Goal: Task Accomplishment & Management: Complete application form

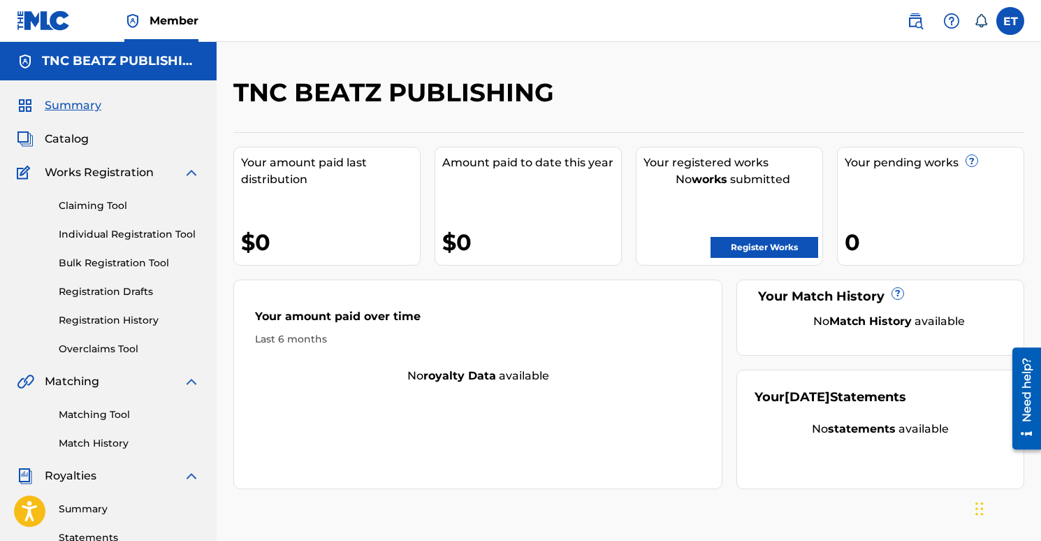
click at [94, 206] on link "Claiming Tool" at bounding box center [129, 206] width 141 height 15
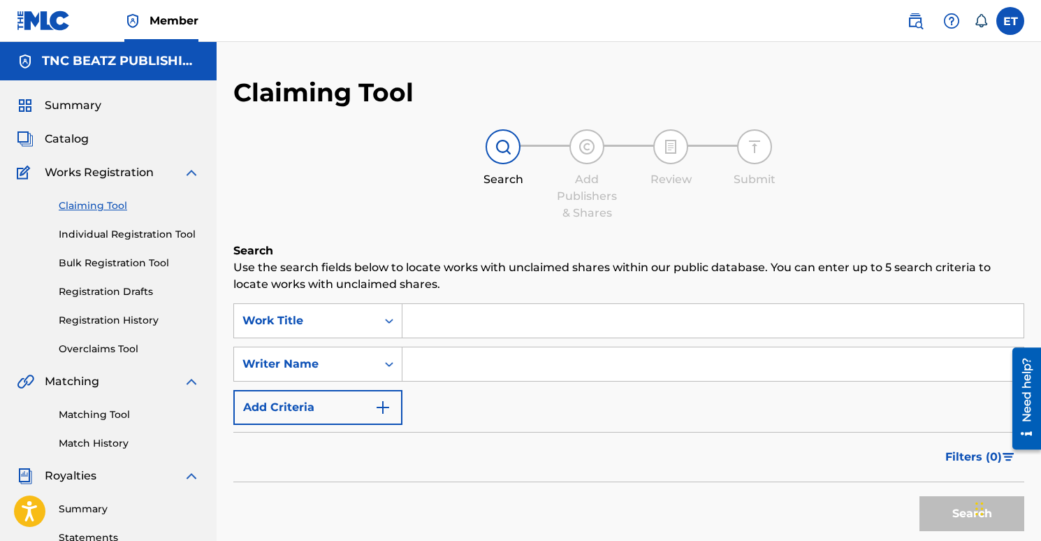
click at [463, 324] on input "Search Form" at bounding box center [713, 321] width 621 height 34
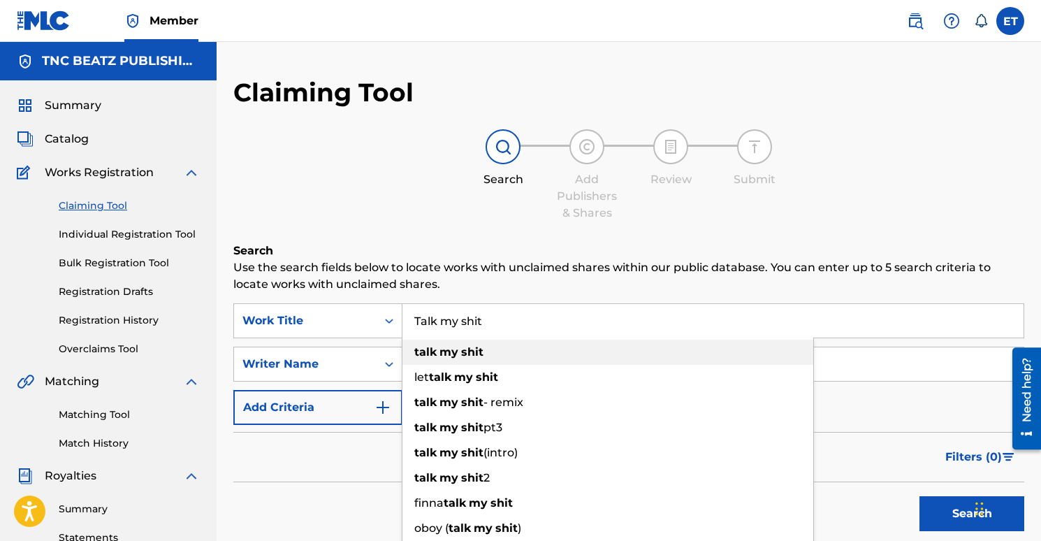
click at [508, 353] on div "talk my shit" at bounding box center [608, 352] width 411 height 25
type input "talk my shit"
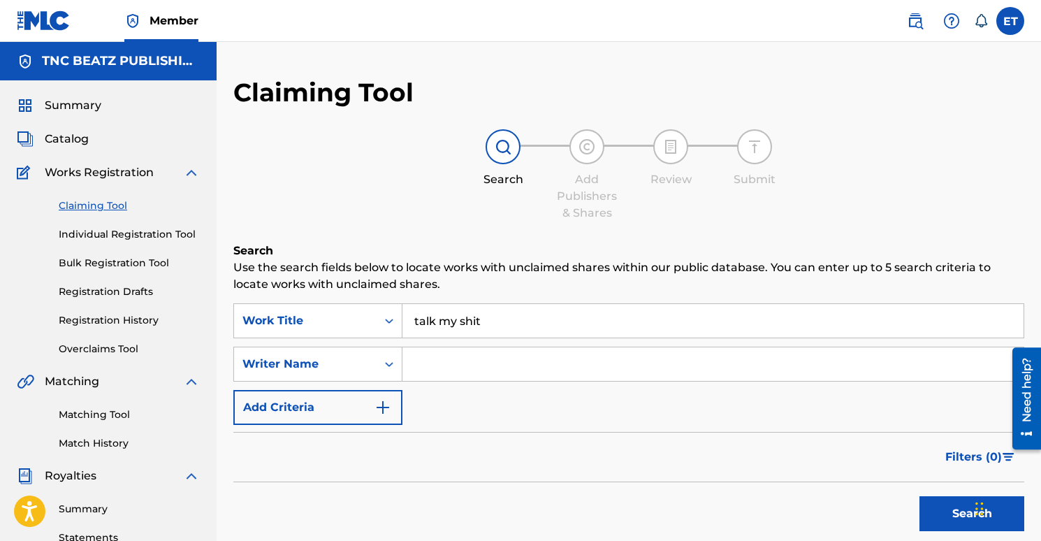
click at [442, 368] on input "Search Form" at bounding box center [713, 364] width 621 height 34
type input "emre tunc"
click at [698, 436] on div "Filters ( 0 )" at bounding box center [628, 457] width 791 height 50
click at [949, 504] on button "Search" at bounding box center [972, 513] width 105 height 35
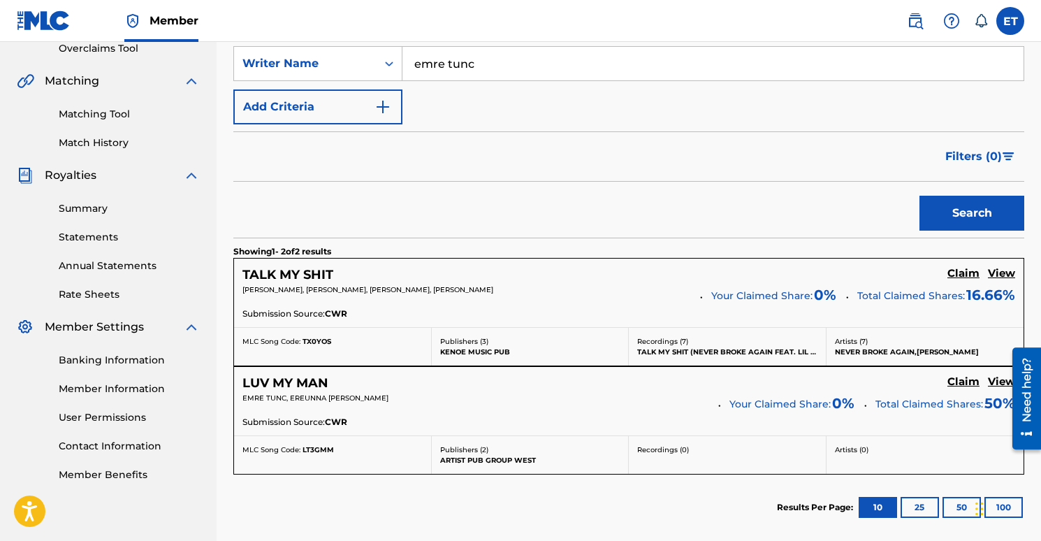
scroll to position [310, 0]
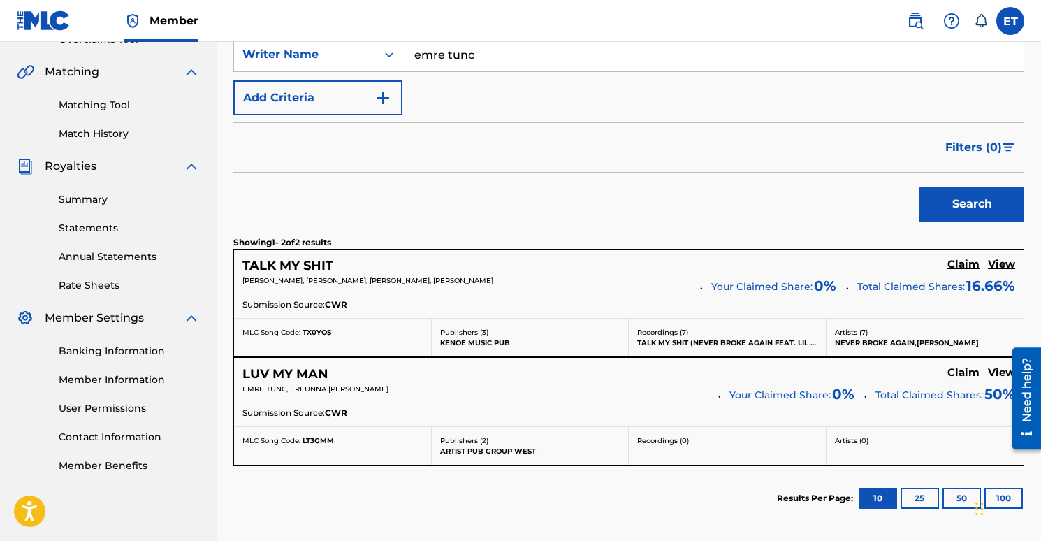
click at [1000, 261] on h5 "View" at bounding box center [1001, 264] width 27 height 13
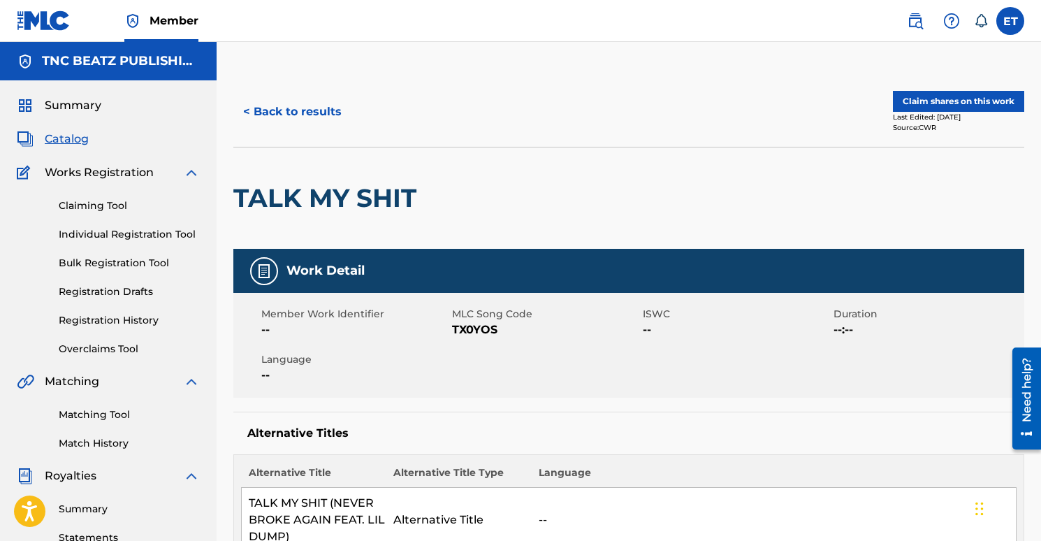
click at [254, 119] on button "< Back to results" at bounding box center [292, 111] width 118 height 35
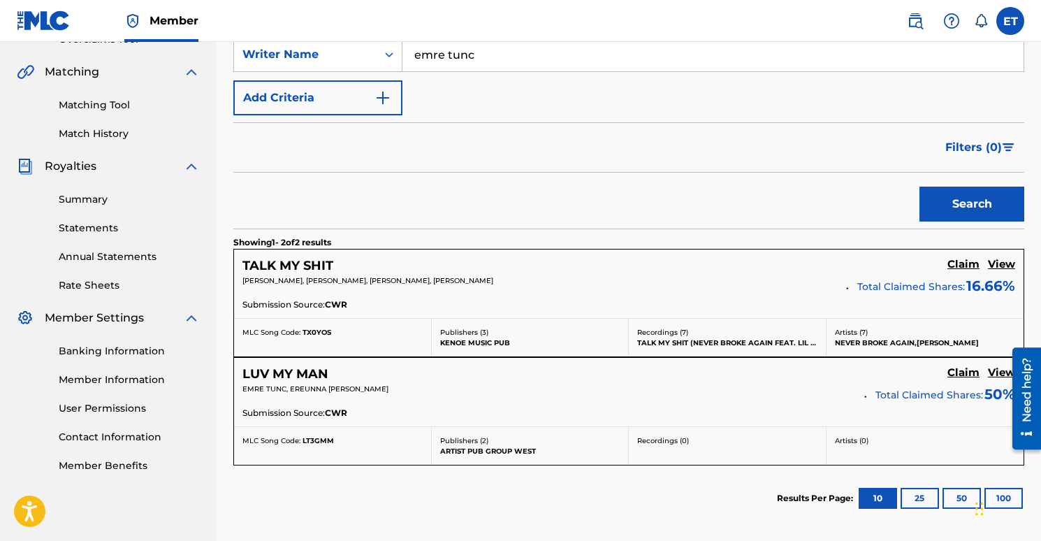
click at [971, 262] on h5 "Claim" at bounding box center [964, 264] width 32 height 13
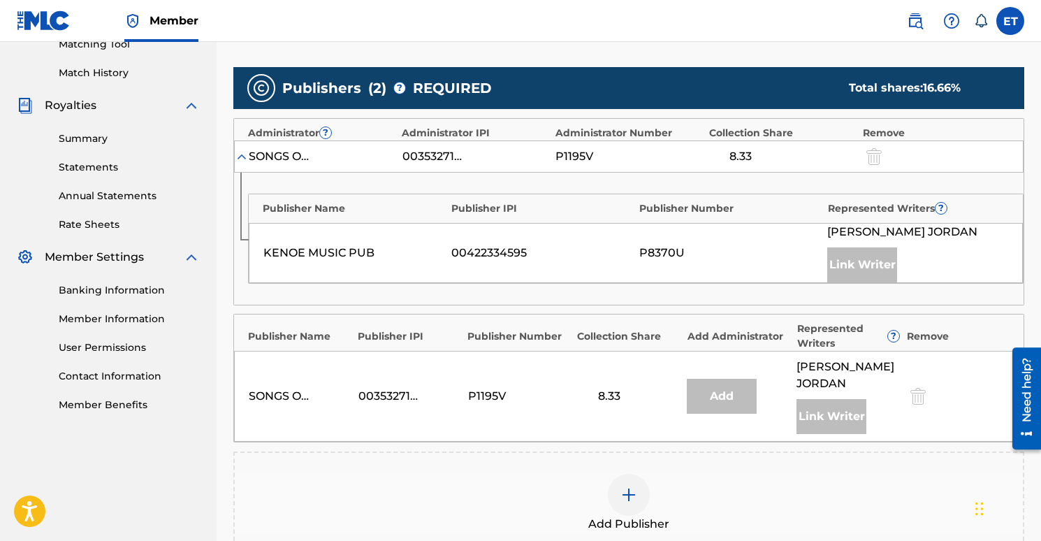
scroll to position [373, 0]
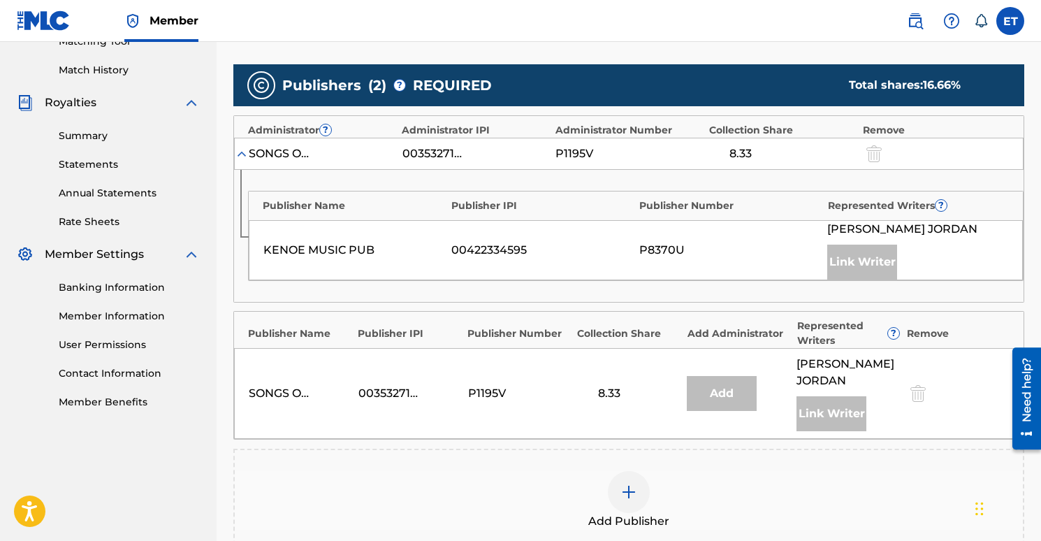
click at [243, 150] on img at bounding box center [242, 154] width 14 height 14
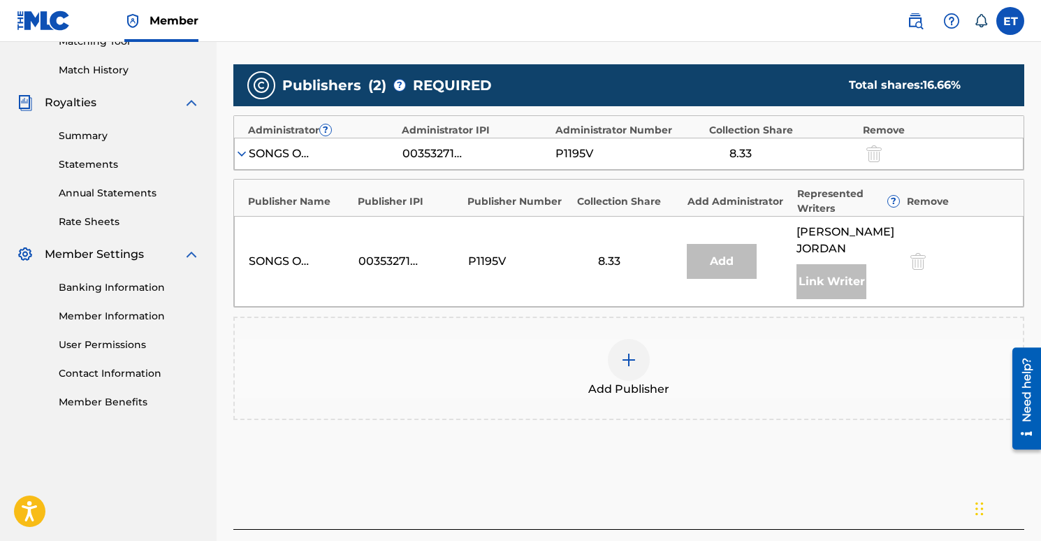
click at [634, 358] on img at bounding box center [629, 360] width 17 height 17
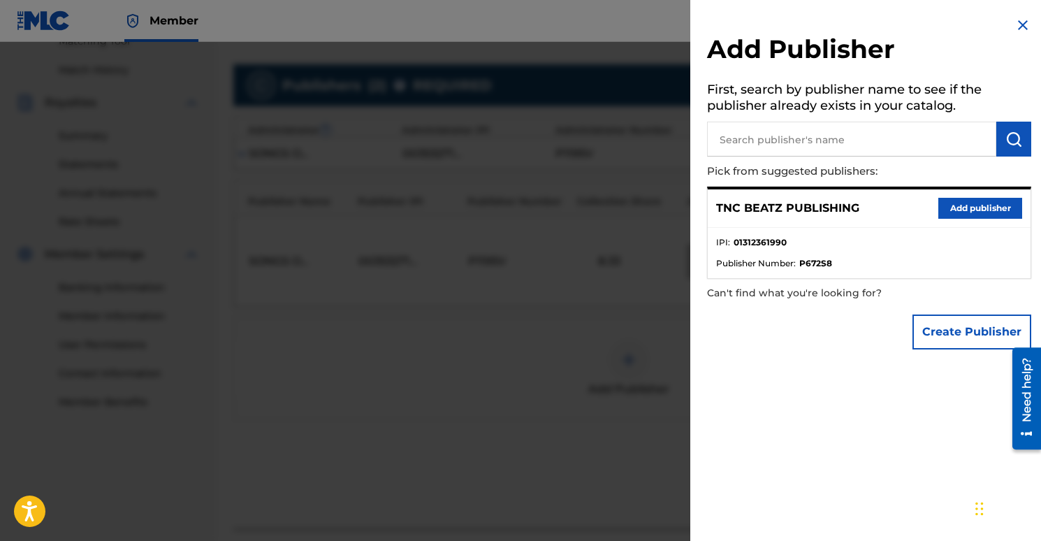
click at [950, 206] on button "Add publisher" at bounding box center [981, 208] width 84 height 21
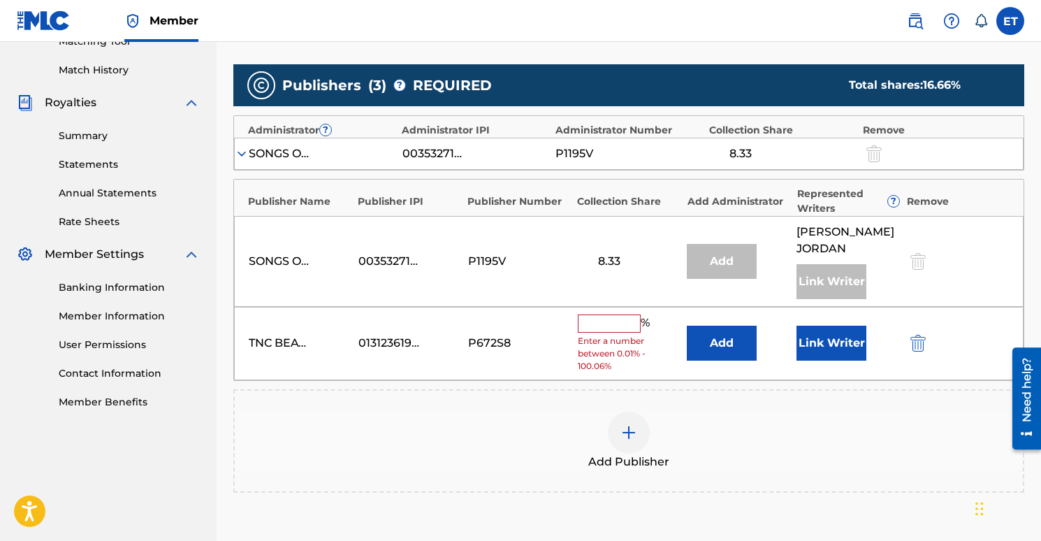
click at [621, 331] on input "text" at bounding box center [609, 324] width 63 height 18
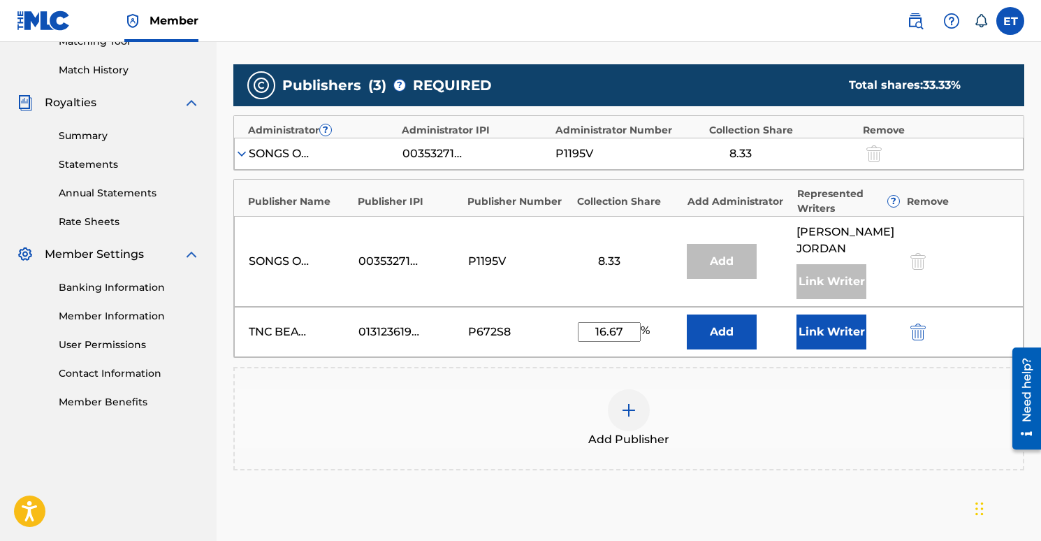
type input "16.67"
click at [828, 499] on div "Publishers ( 3 ) ? REQUIRED Total shares: 33.33 % Administrator ? Administrator…" at bounding box center [628, 287] width 791 height 461
click at [832, 326] on button "Link Writer" at bounding box center [832, 332] width 70 height 35
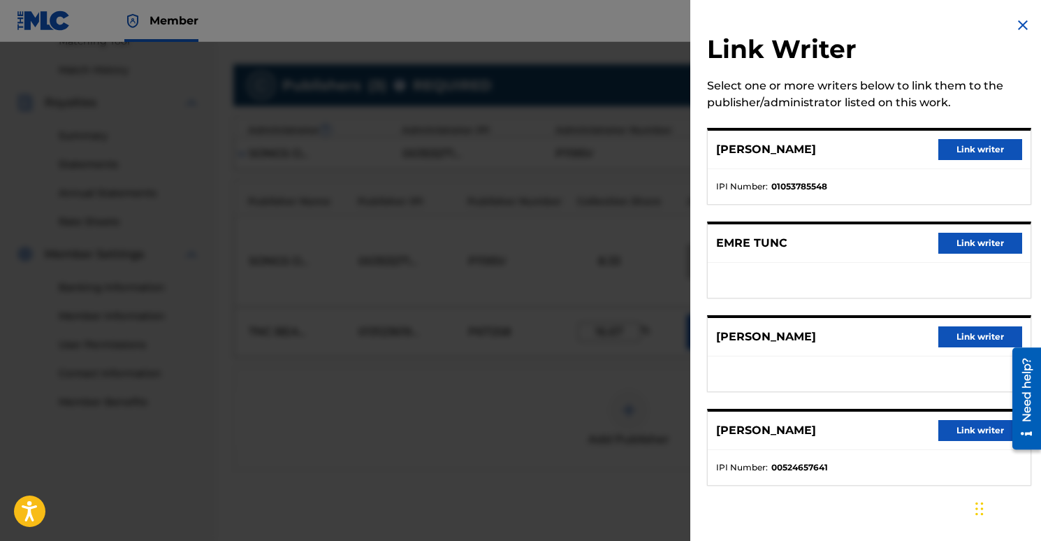
click at [962, 241] on button "Link writer" at bounding box center [981, 243] width 84 height 21
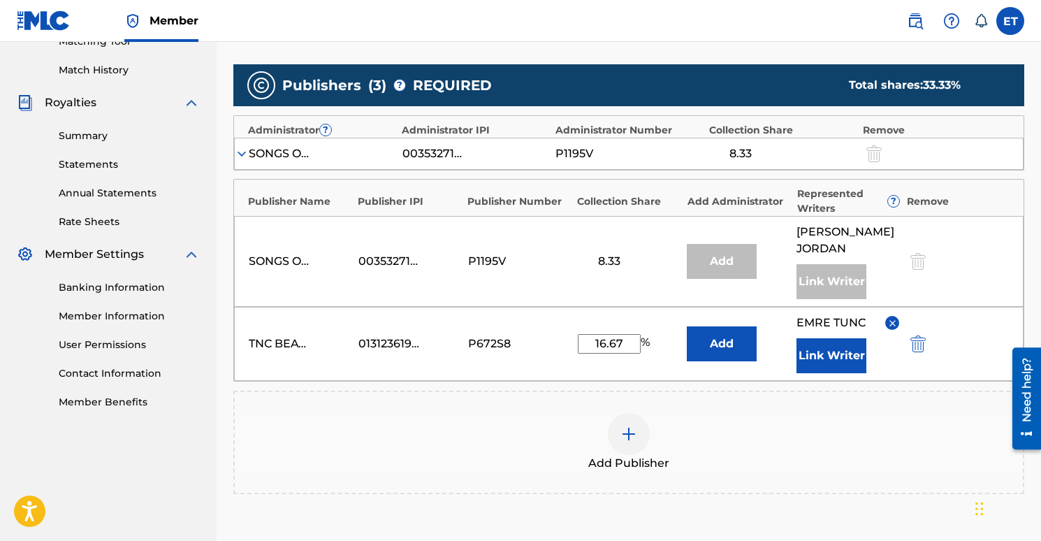
click at [720, 338] on button "Add" at bounding box center [722, 343] width 70 height 35
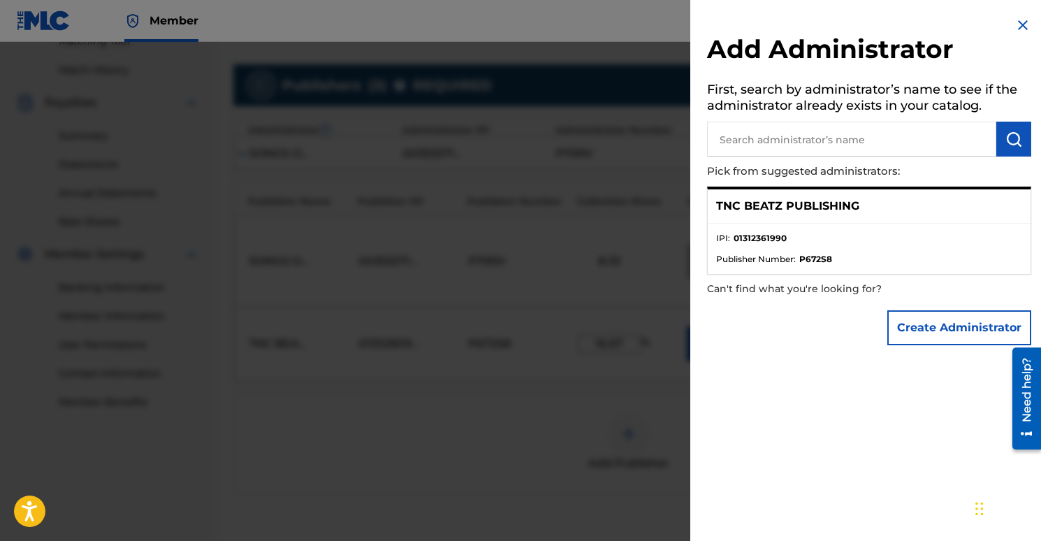
click at [866, 144] on input "text" at bounding box center [851, 139] width 289 height 35
click at [825, 198] on p "TNC BEATZ PUBLISHING" at bounding box center [787, 206] width 143 height 17
click at [823, 204] on p "TNC BEATZ PUBLISHING" at bounding box center [787, 206] width 143 height 17
click at [836, 147] on input "text" at bounding box center [851, 139] width 289 height 35
type input "tn publishing"
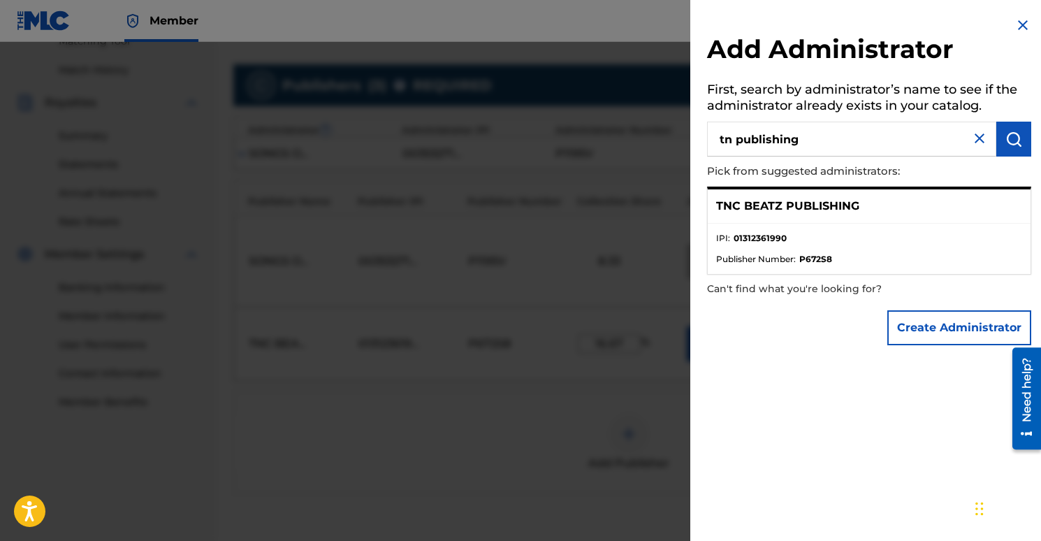
click at [1003, 149] on button "submit" at bounding box center [1014, 139] width 35 height 35
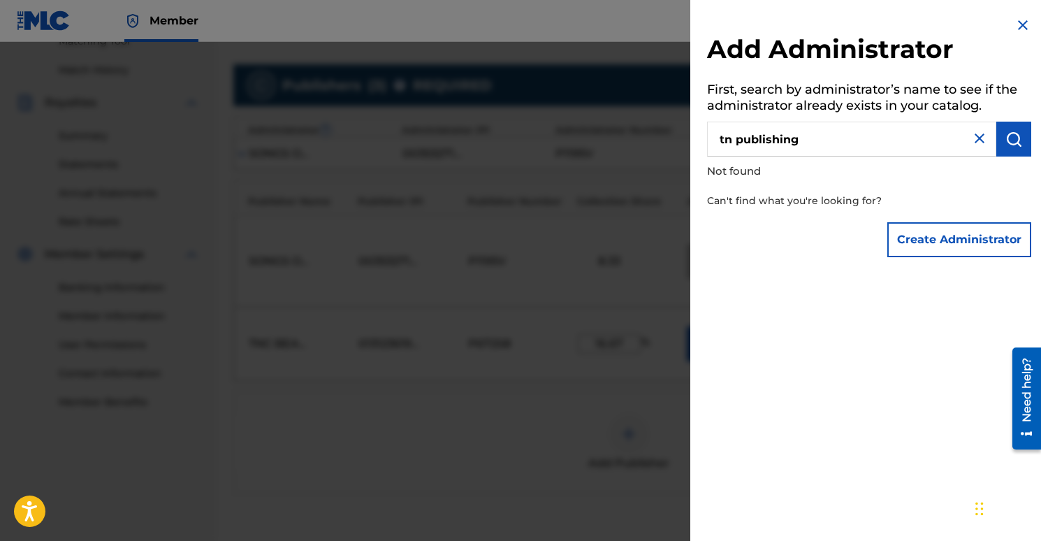
click at [976, 136] on img at bounding box center [980, 138] width 17 height 17
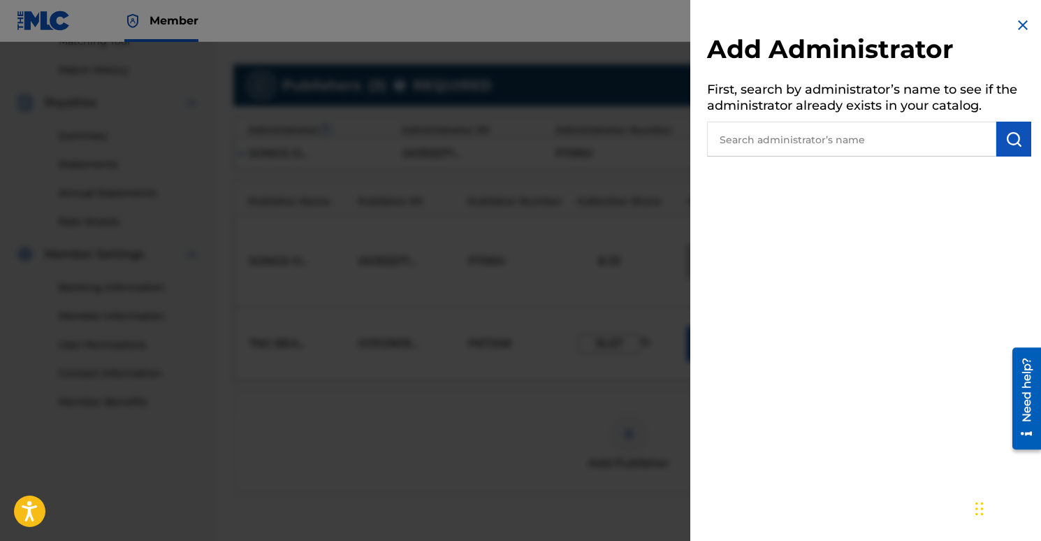
click at [1015, 29] on img at bounding box center [1023, 25] width 17 height 17
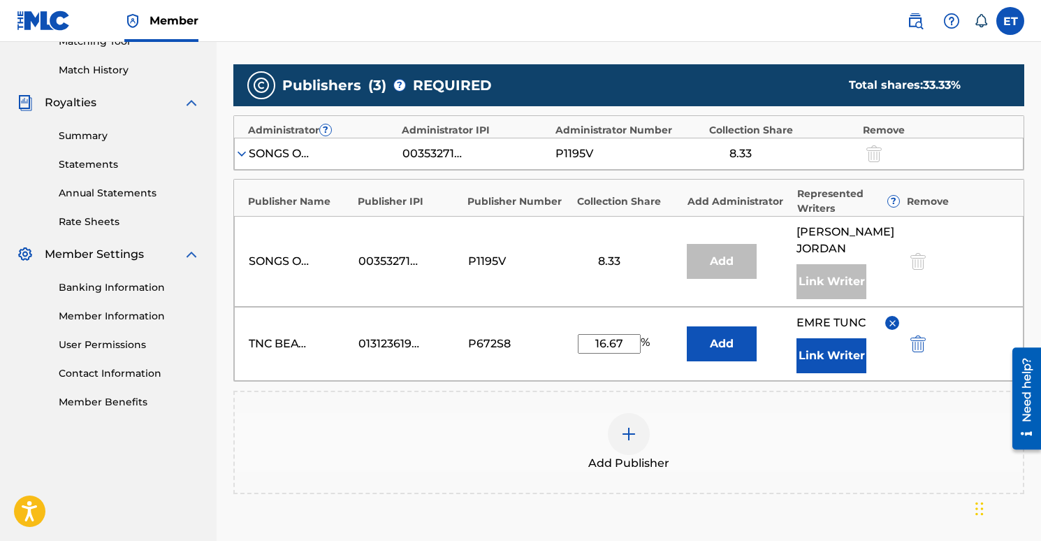
click at [730, 347] on button "Add" at bounding box center [722, 343] width 70 height 35
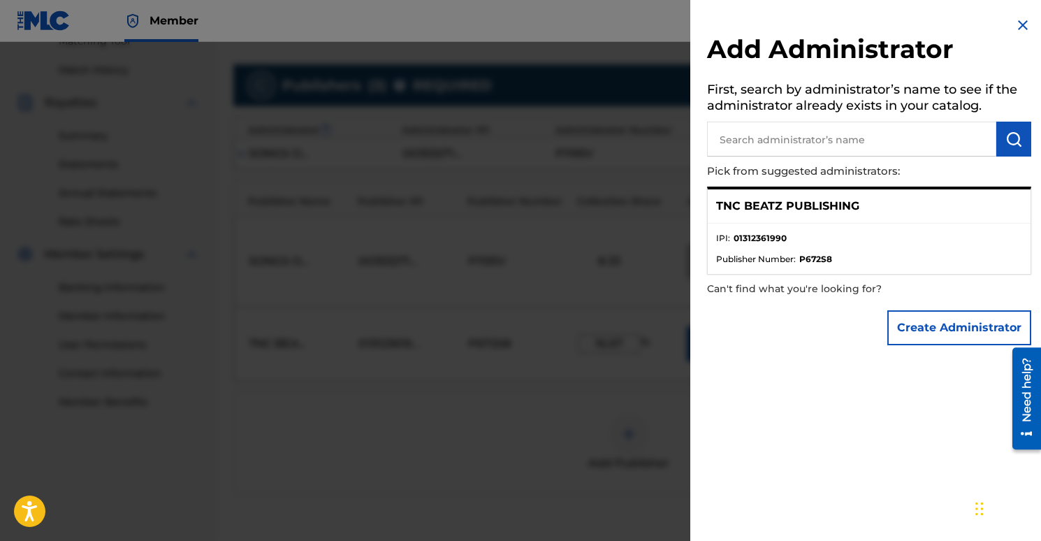
click at [773, 132] on input "text" at bounding box center [851, 139] width 289 height 35
type input "tn publishing"
click at [1009, 138] on img "submit" at bounding box center [1014, 139] width 17 height 17
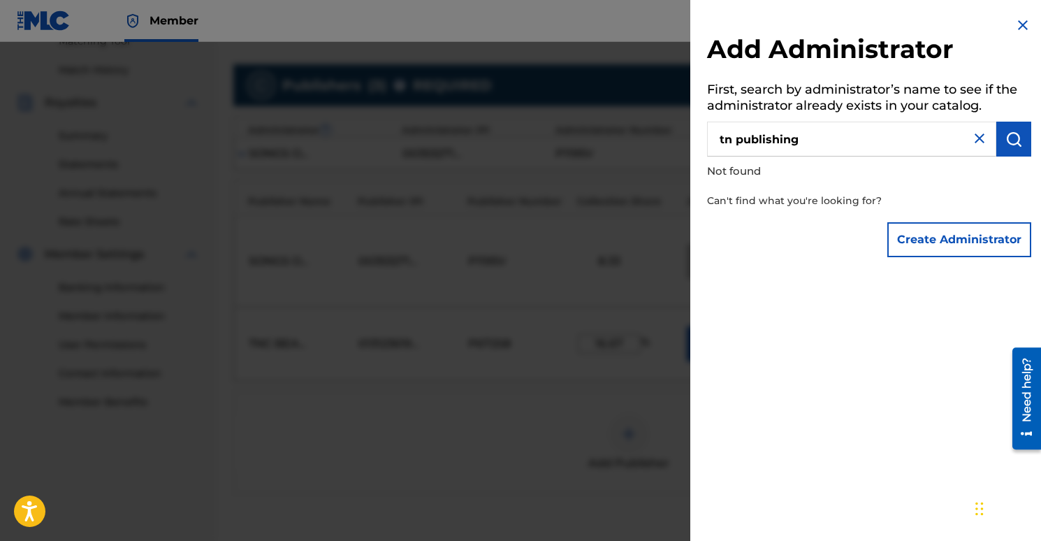
click at [1019, 23] on img at bounding box center [1023, 25] width 17 height 17
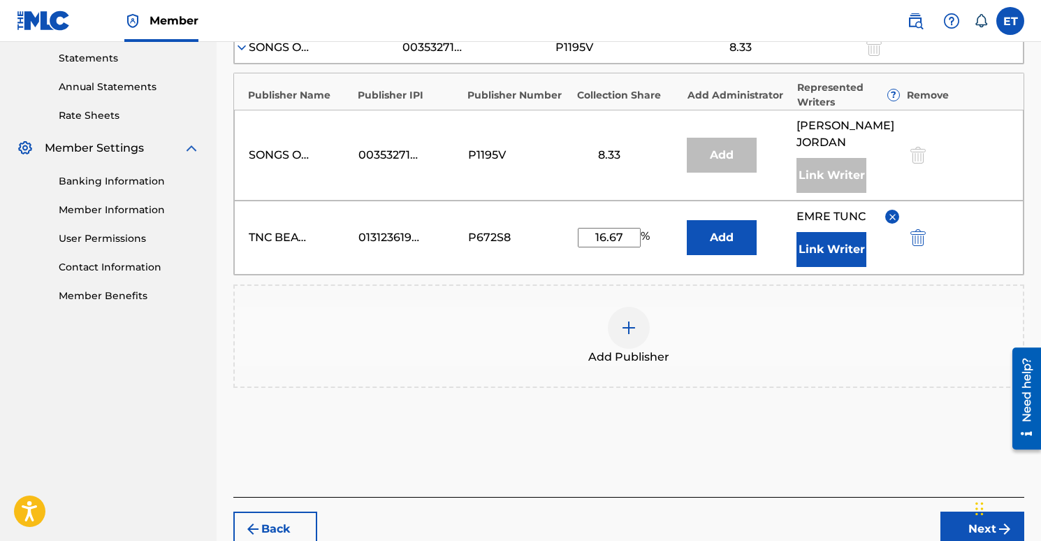
scroll to position [498, 0]
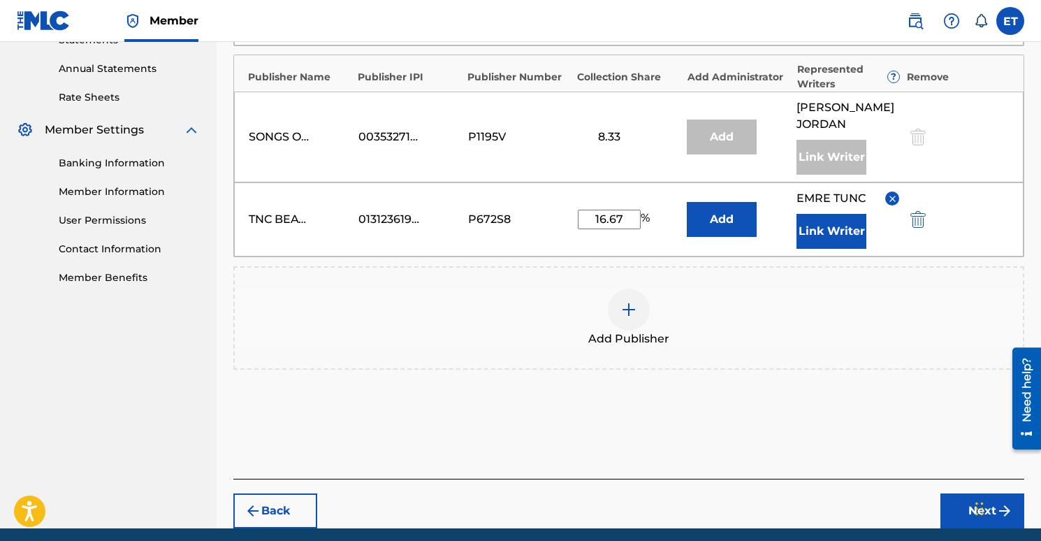
click at [961, 503] on button "Next" at bounding box center [983, 510] width 84 height 35
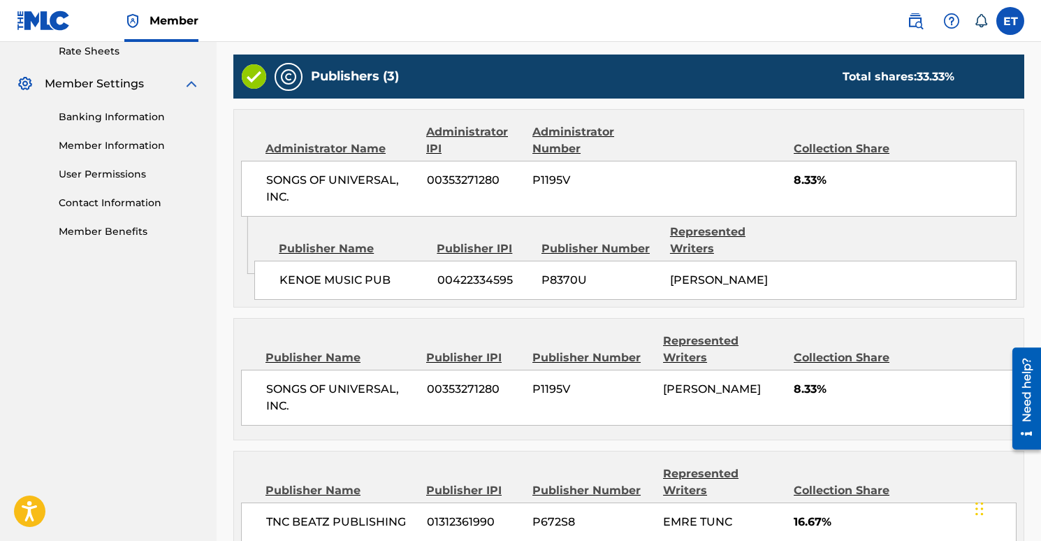
scroll to position [693, 0]
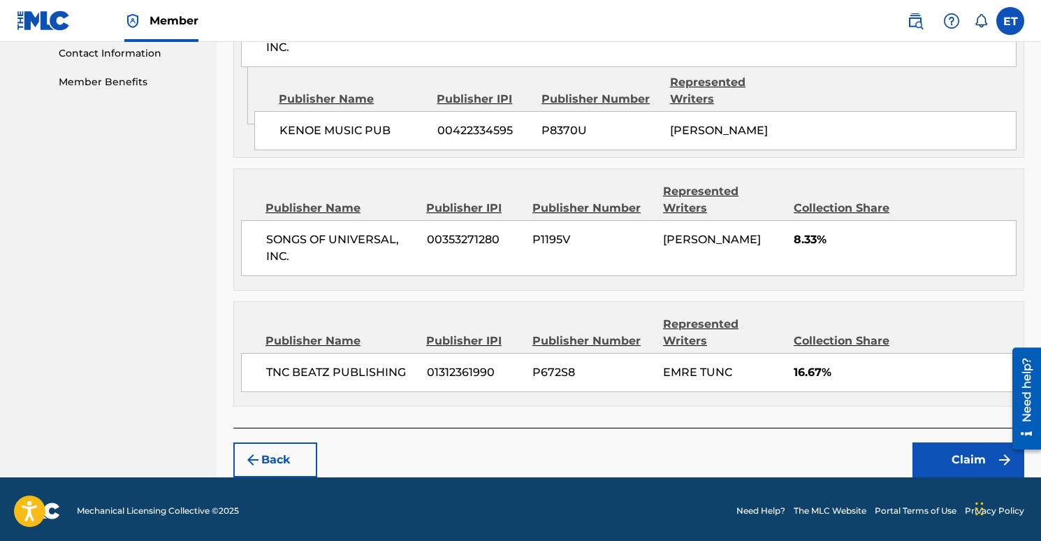
click at [252, 461] on img "submit" at bounding box center [253, 460] width 17 height 17
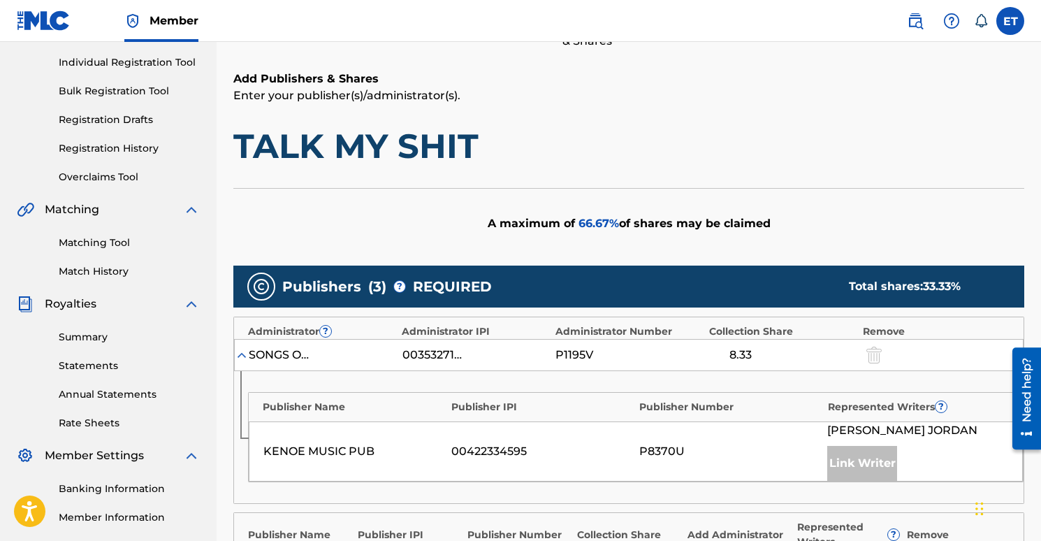
scroll to position [182, 0]
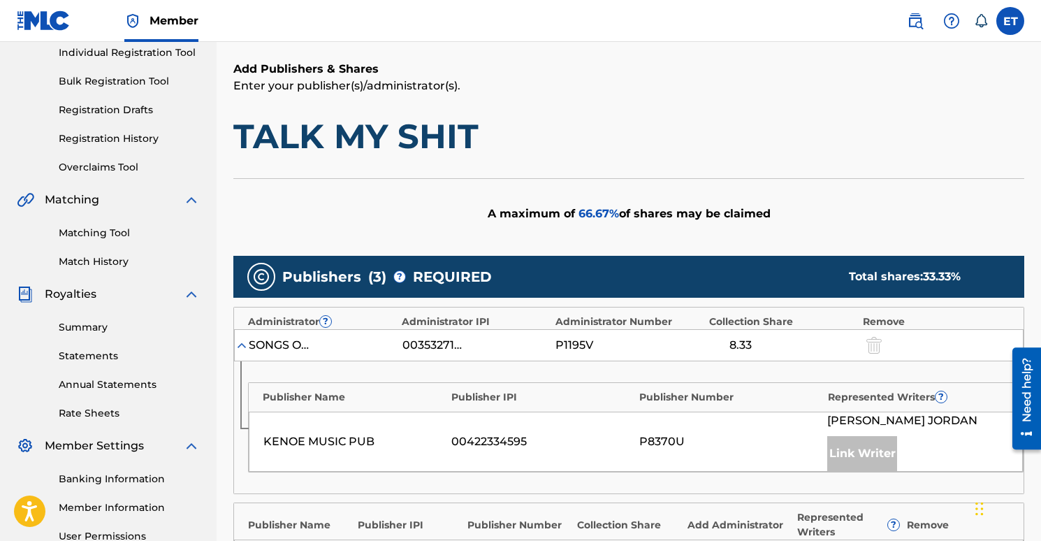
click at [243, 348] on img at bounding box center [242, 345] width 14 height 14
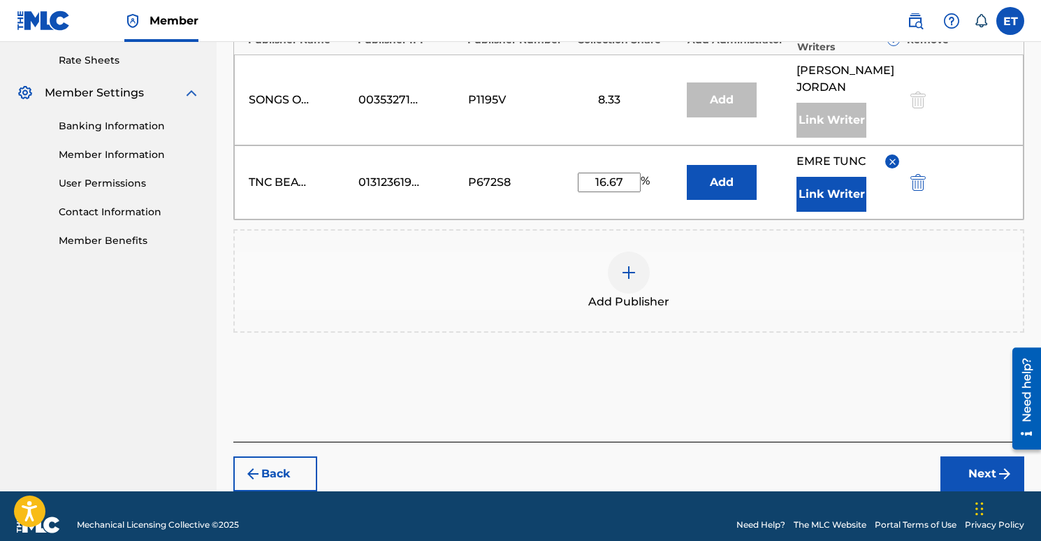
scroll to position [551, 0]
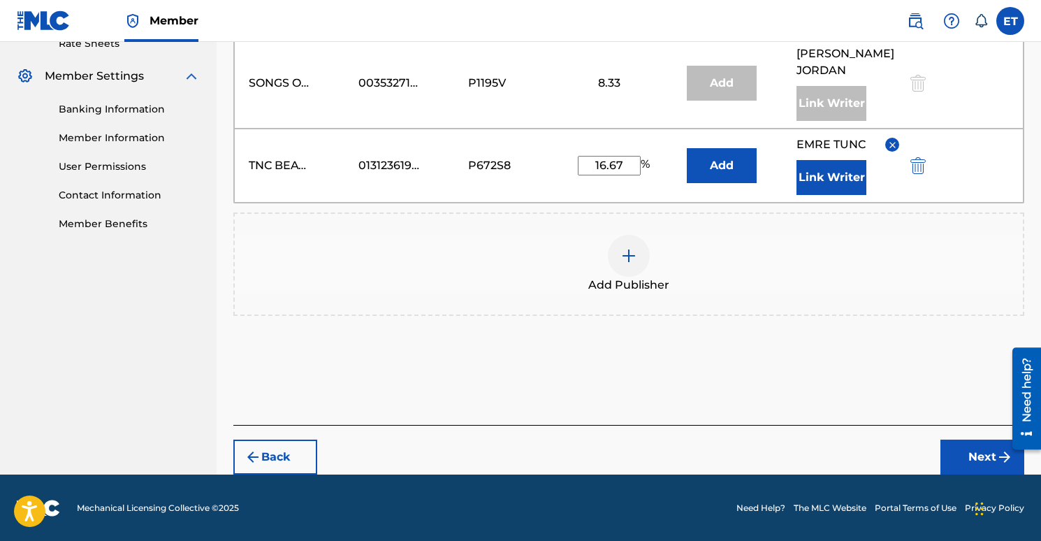
click at [268, 451] on button "Back" at bounding box center [275, 457] width 84 height 35
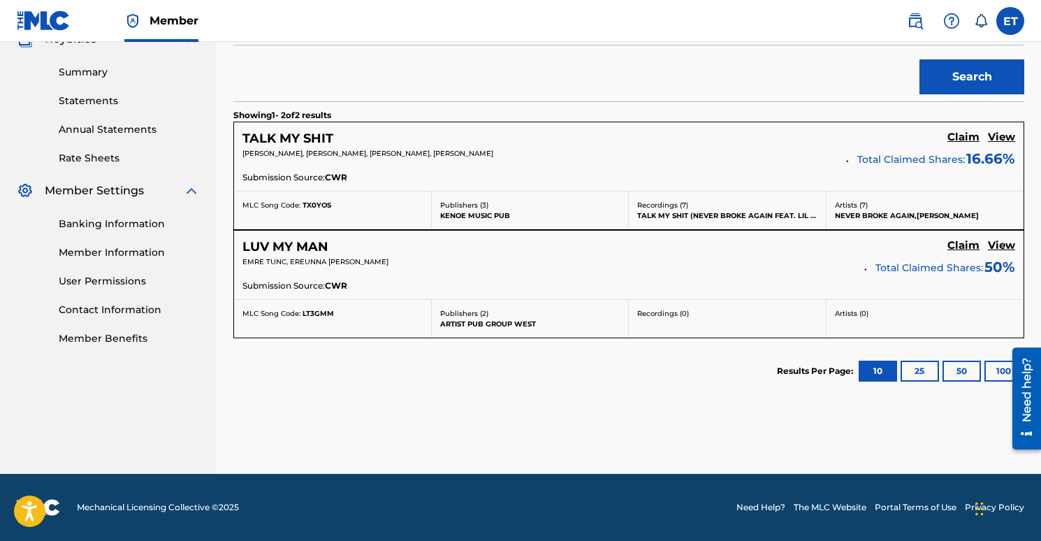
click at [127, 252] on link "Member Information" at bounding box center [129, 252] width 141 height 15
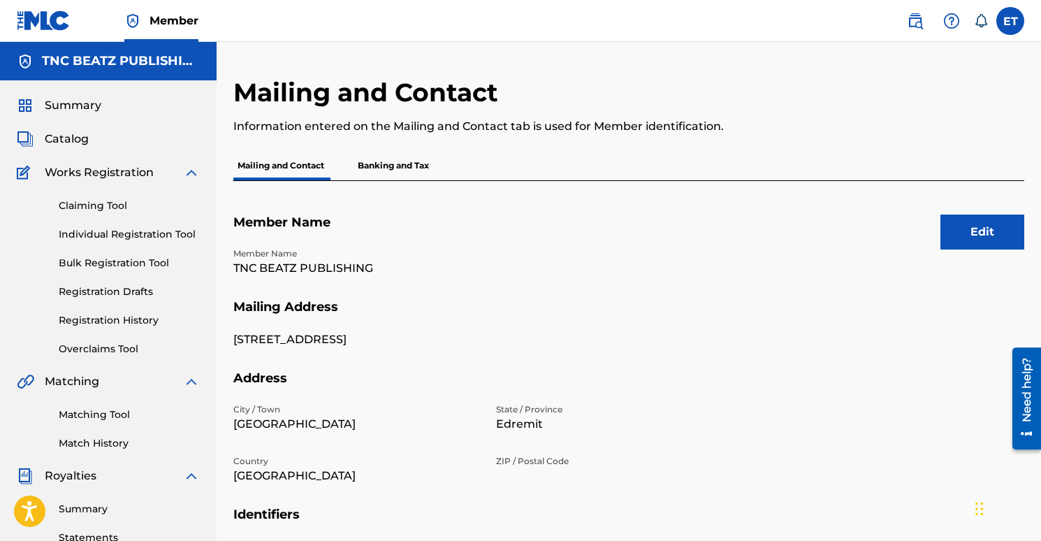
click at [82, 145] on span "Catalog" at bounding box center [67, 139] width 44 height 17
